Goal: Transaction & Acquisition: Book appointment/travel/reservation

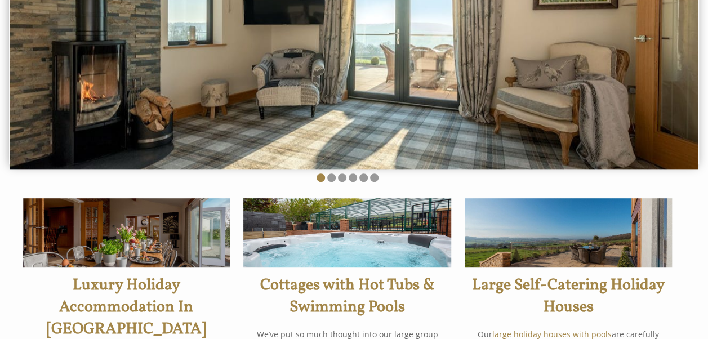
scroll to position [248, 0]
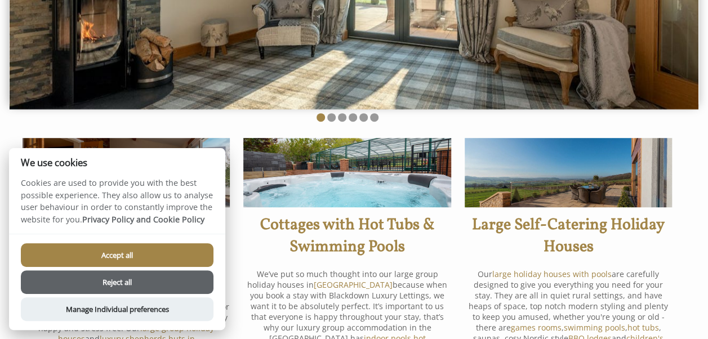
click at [204, 278] on button "Reject all" at bounding box center [117, 282] width 193 height 24
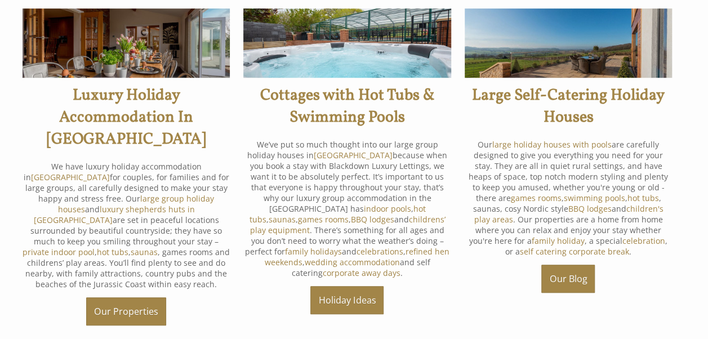
scroll to position [383, 0]
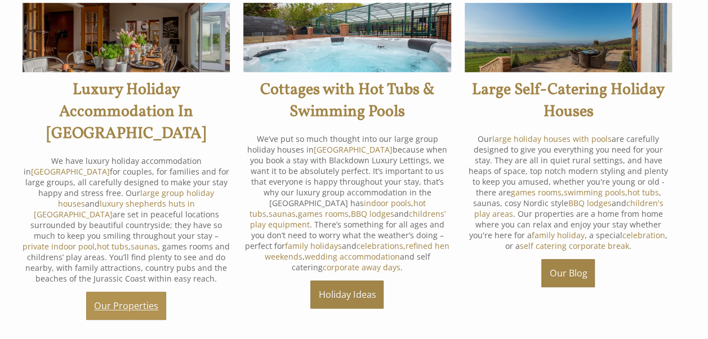
click at [139, 292] on link "Our Properties" at bounding box center [126, 306] width 80 height 28
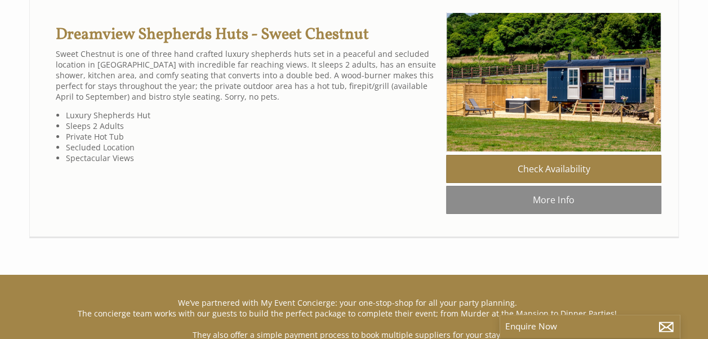
scroll to position [1927, 0]
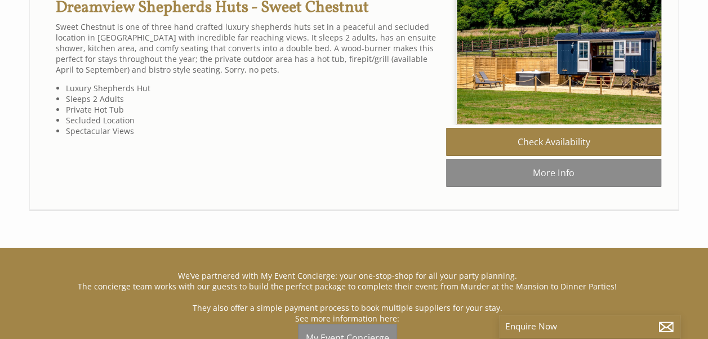
scroll to position [0, 10]
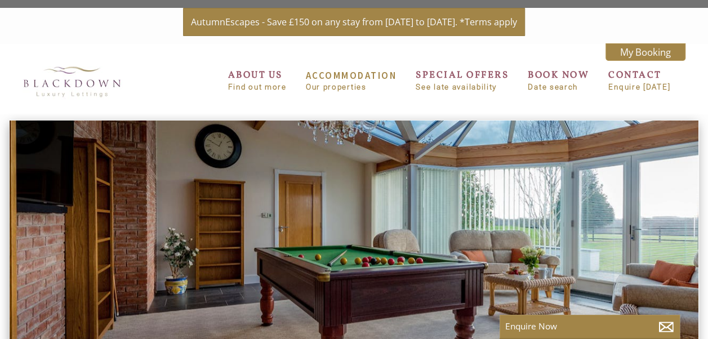
scroll to position [2144, 0]
